Goal: Find contact information: Find contact information

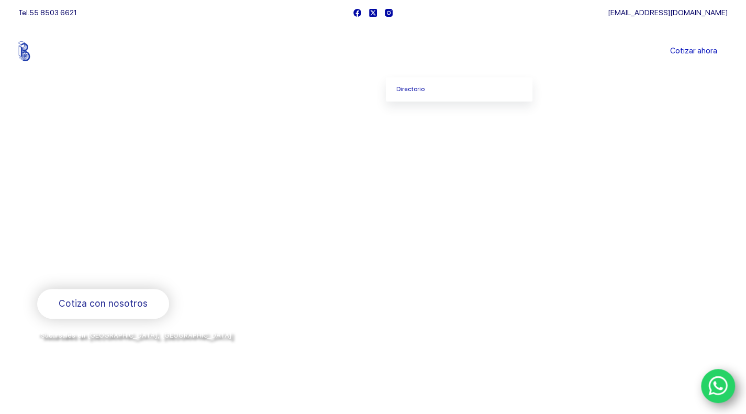
click at [418, 51] on link "Empresa" at bounding box center [419, 51] width 67 height 0
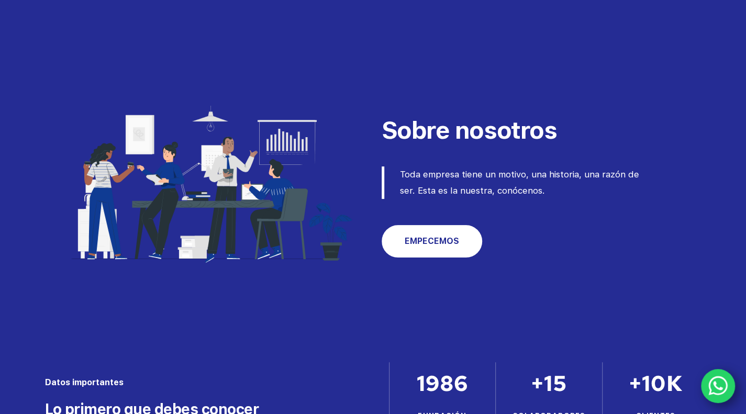
click at [738, 149] on div at bounding box center [373, 270] width 746 height 541
click at [471, 248] on link "EMPECEMOS" at bounding box center [432, 241] width 100 height 32
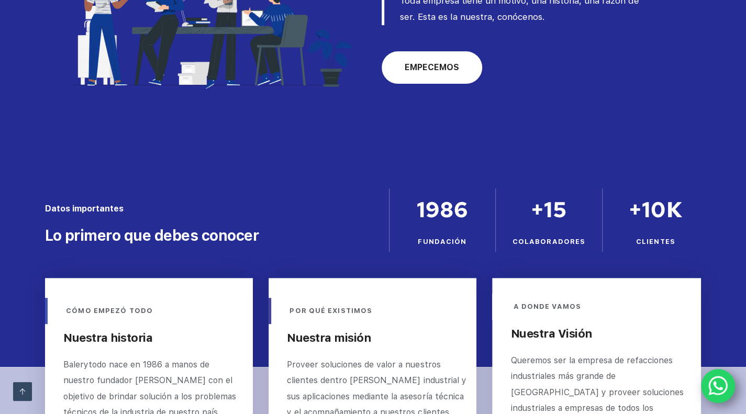
scroll to position [334, 0]
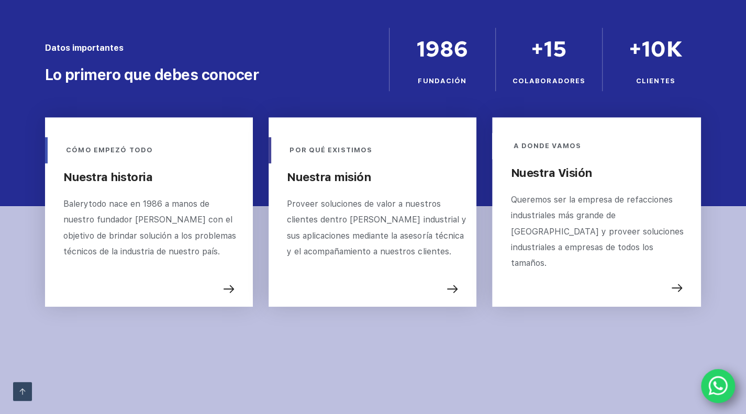
click at [718, 388] on icon "WhatsApp" at bounding box center [718, 386] width 20 height 22
